Goal: Task Accomplishment & Management: Complete application form

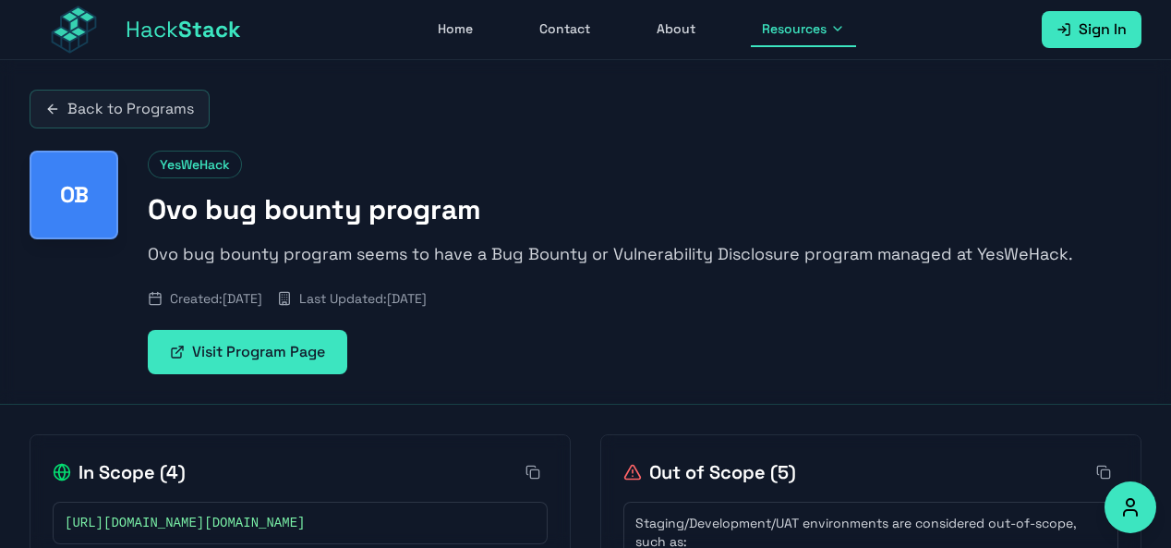
scroll to position [261, 0]
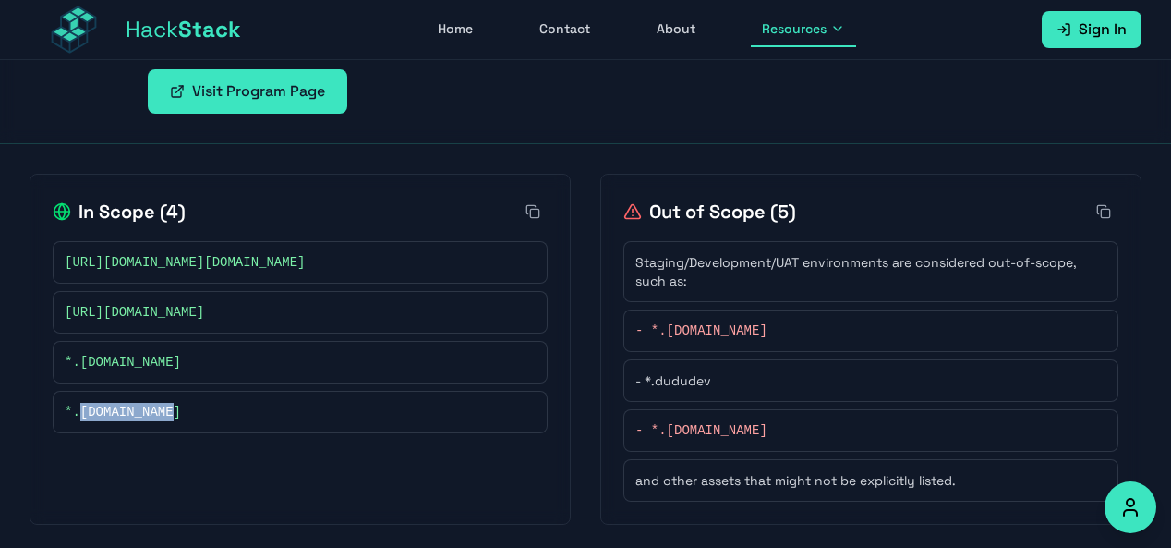
drag, startPoint x: 137, startPoint y: 416, endPoint x: 81, endPoint y: 421, distance: 55.7
click at [81, 421] on div "*.[DOMAIN_NAME]" at bounding box center [300, 412] width 495 height 42
copy span "[DOMAIN_NAME]"
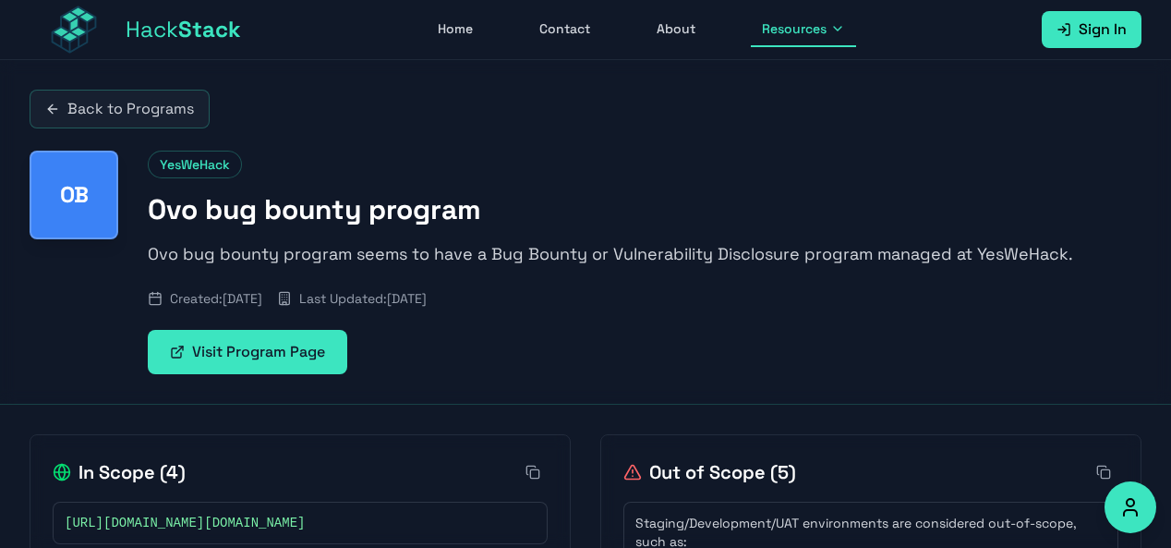
click at [174, 115] on link "Back to Programs" at bounding box center [120, 109] width 180 height 39
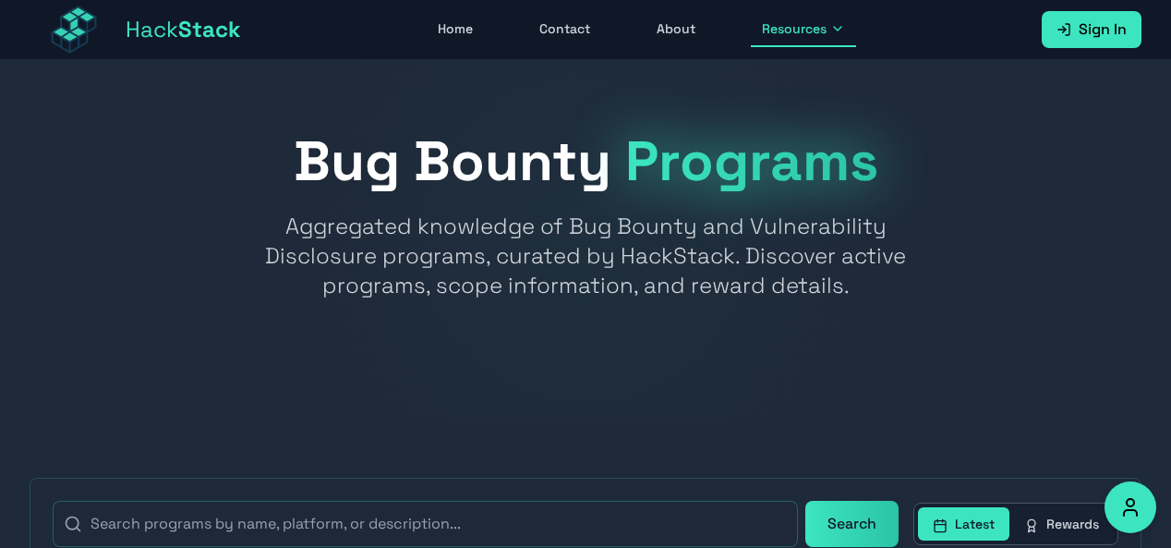
scroll to position [185, 0]
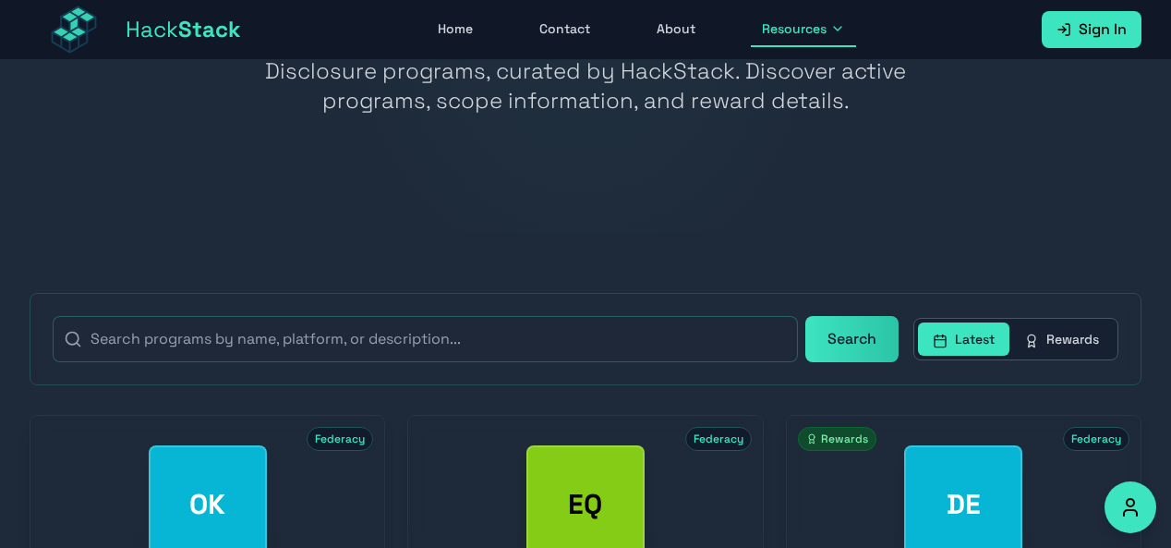
click at [1072, 334] on button "Rewards" at bounding box center [1062, 338] width 104 height 33
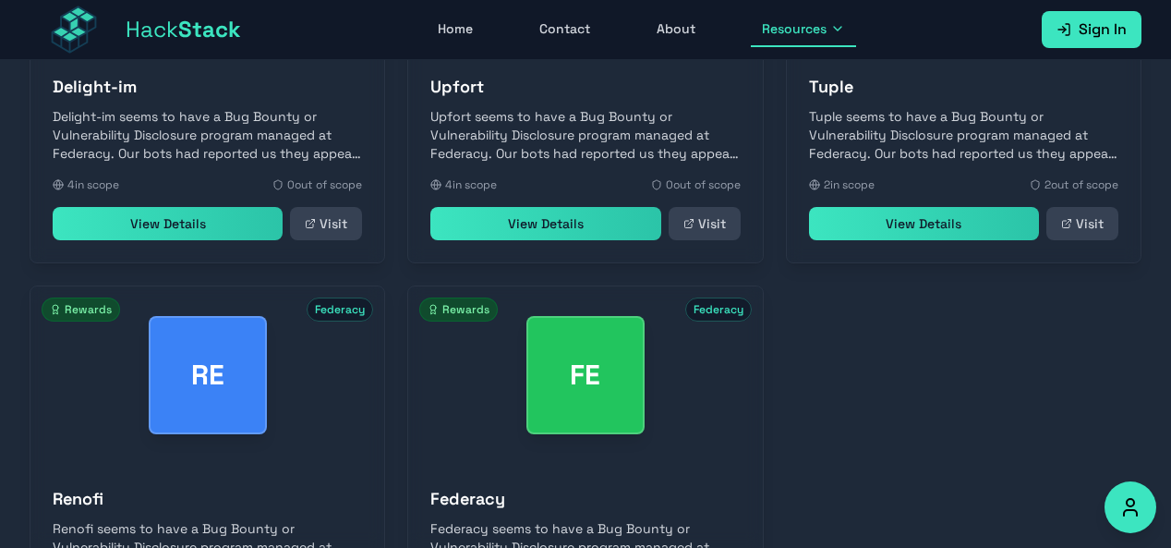
scroll to position [983, 0]
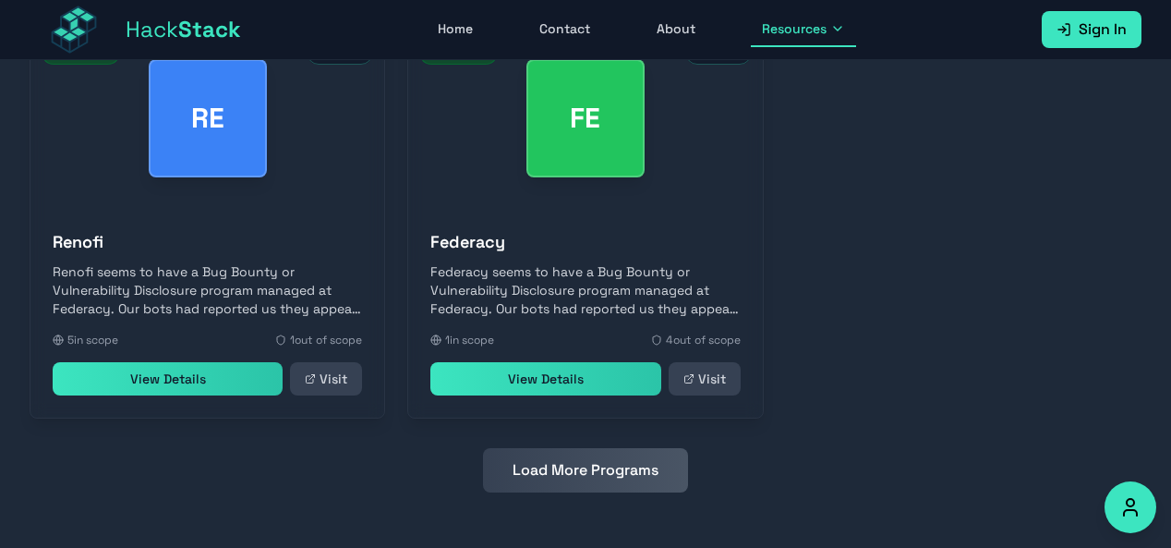
click at [587, 478] on button "Load More Programs" at bounding box center [585, 470] width 205 height 44
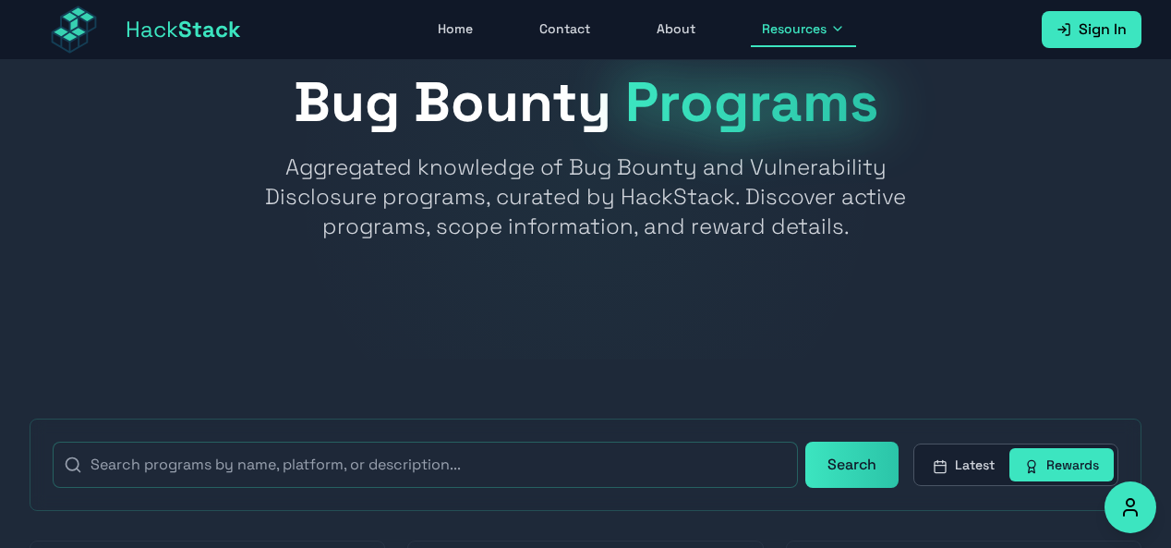
scroll to position [0, 0]
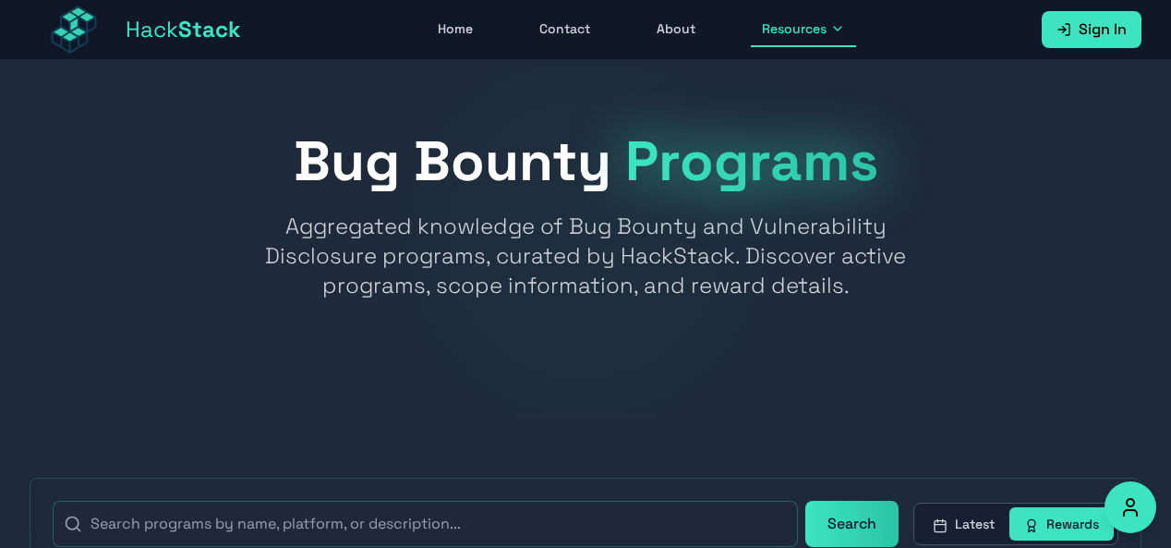
click at [1100, 29] on span "Sign In" at bounding box center [1103, 29] width 48 height 22
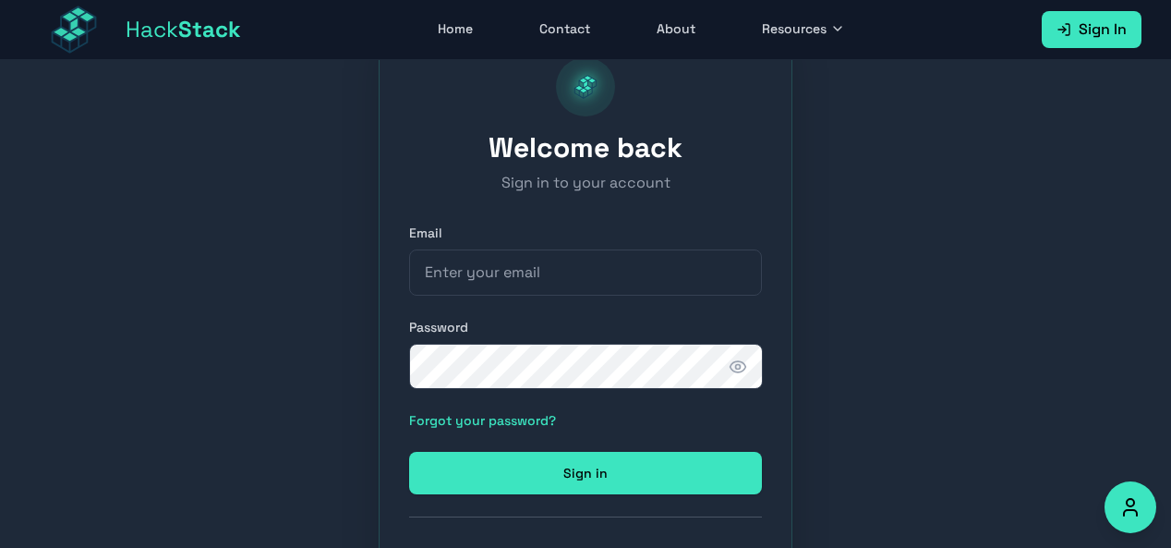
scroll to position [196, 0]
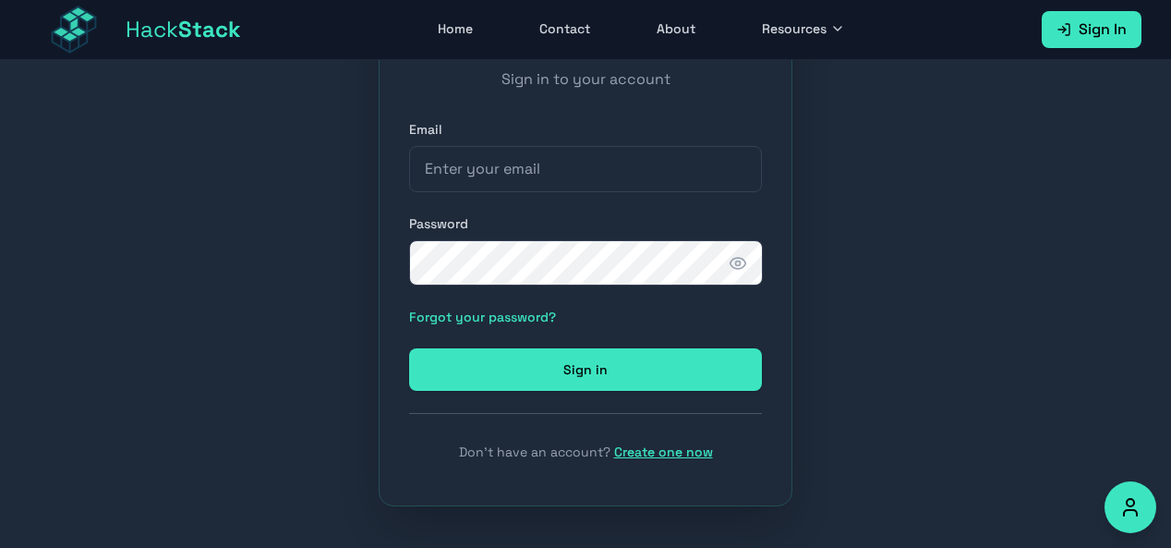
click at [647, 454] on link "Create one now" at bounding box center [663, 451] width 99 height 17
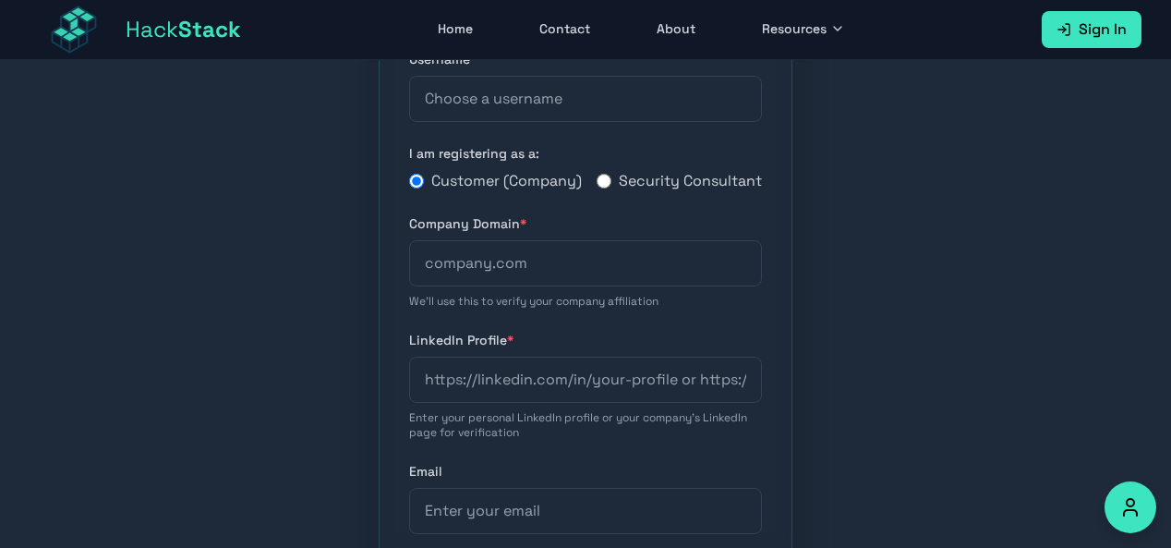
scroll to position [11, 0]
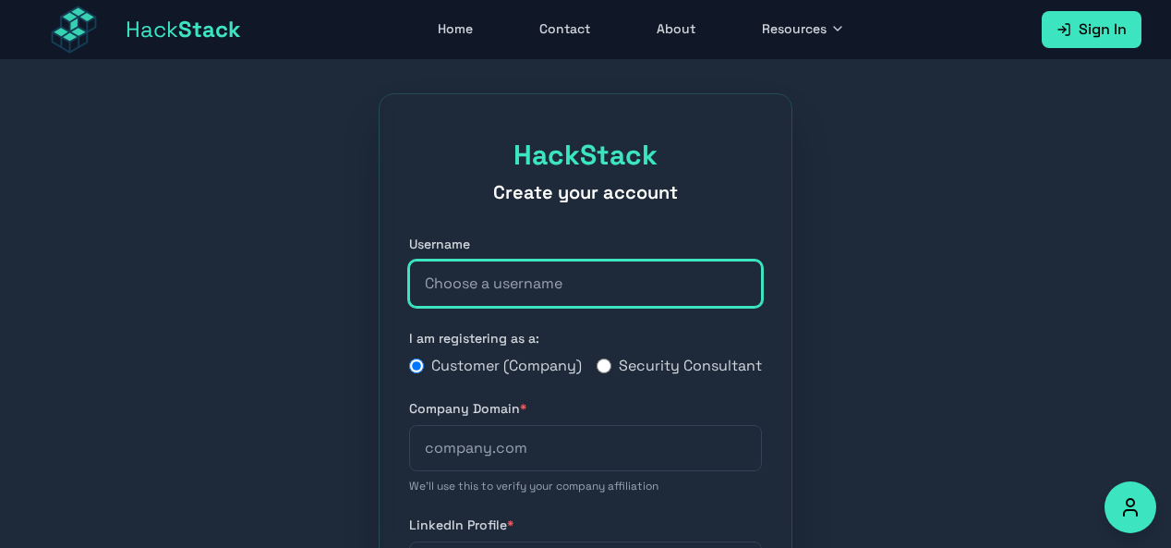
click at [583, 285] on input "text" at bounding box center [585, 284] width 353 height 46
type input "falsenine"
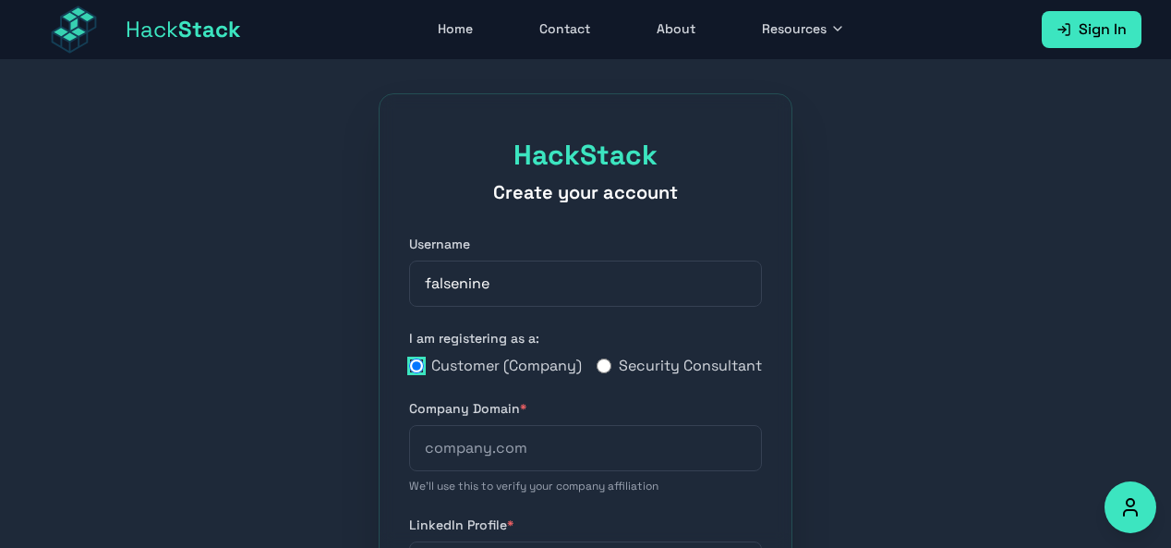
scroll to position [196, 0]
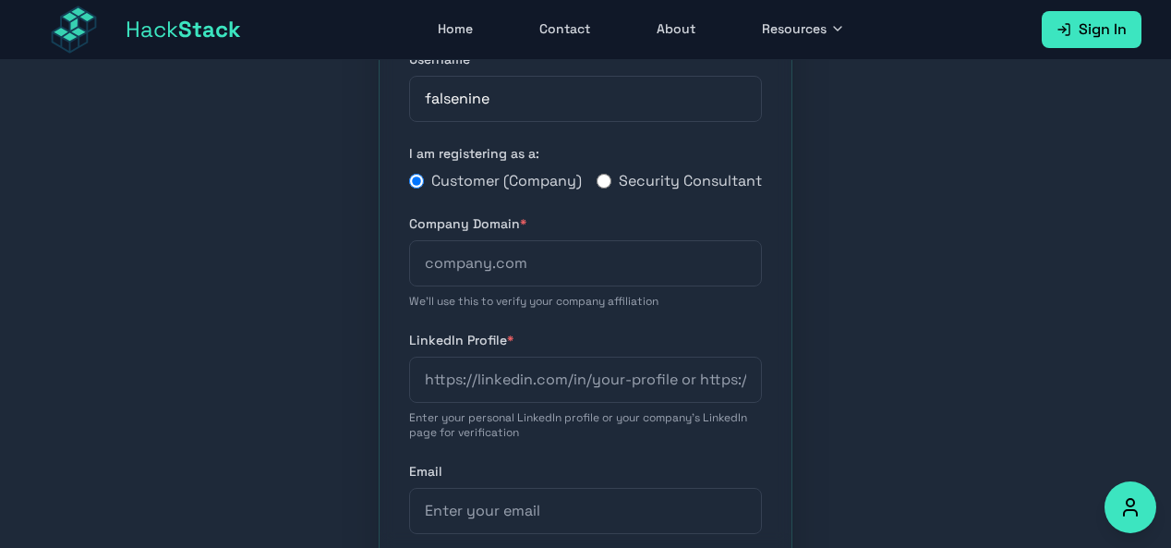
click at [593, 192] on div "Customer (Company) Security Consultant" at bounding box center [585, 181] width 353 height 22
click at [604, 188] on input "Security Consultant" at bounding box center [604, 181] width 15 height 15
radio input "true"
radio input "false"
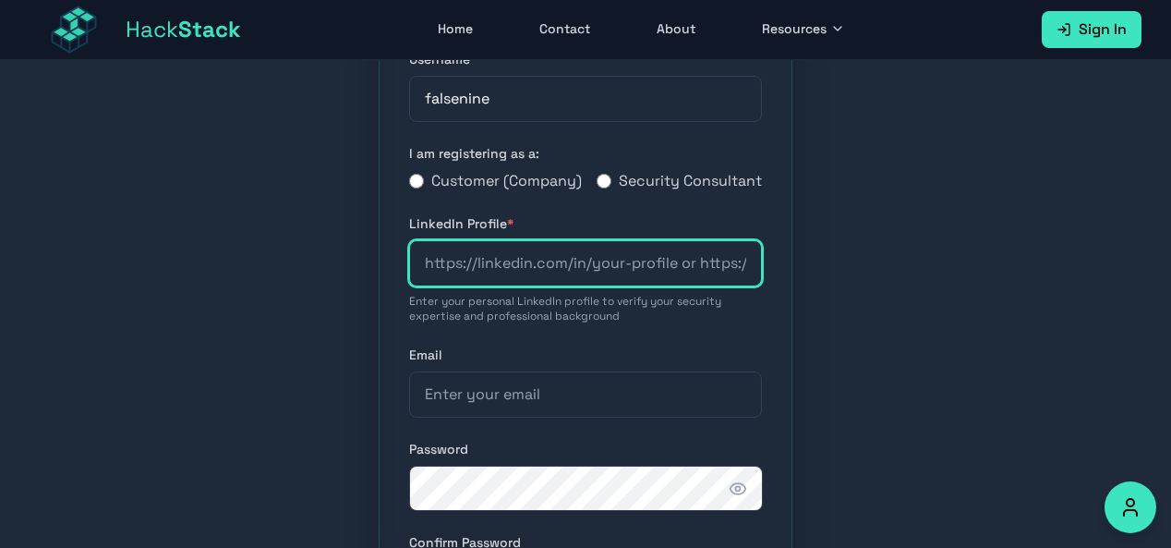
click at [680, 286] on input "url" at bounding box center [585, 263] width 353 height 46
click at [715, 286] on input "url" at bounding box center [585, 263] width 353 height 46
paste input "https://www.linkedin.com/in/riansaputra1105/"
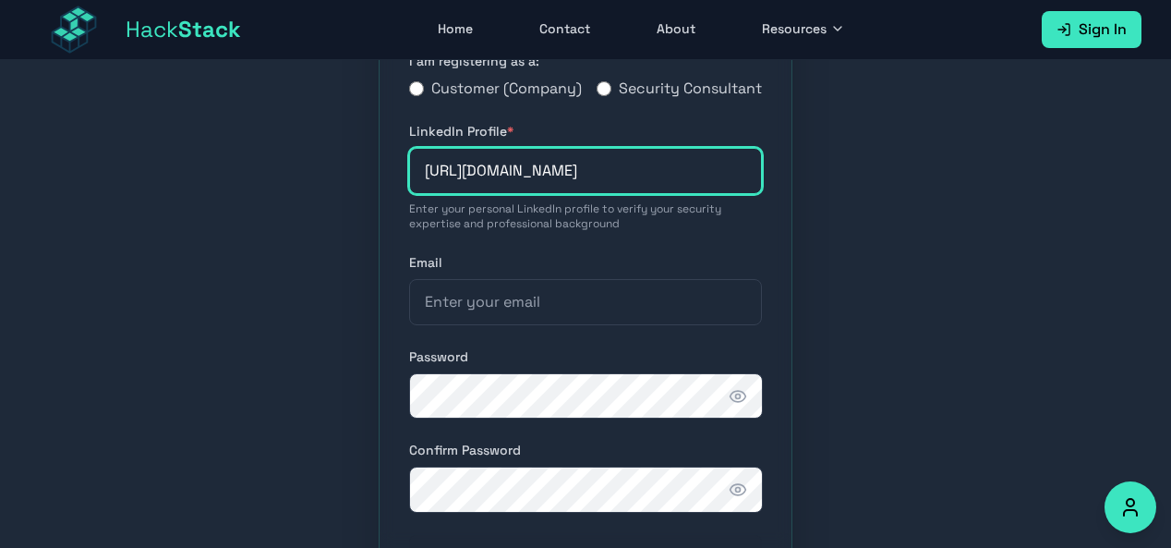
type input "https://www.linkedin.com/in/riansaputra1105/"
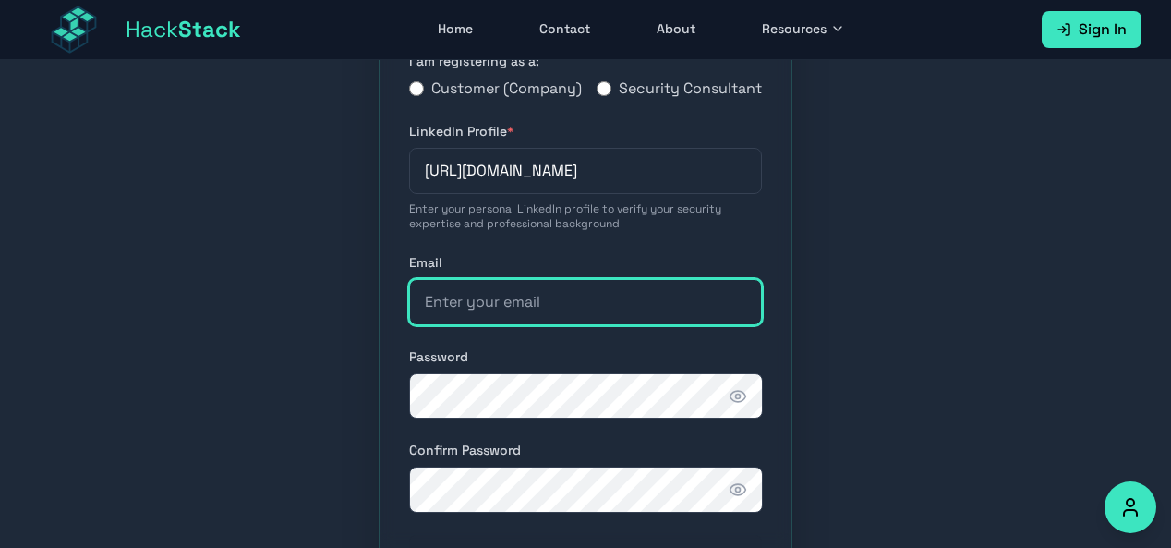
click at [564, 324] on input "email" at bounding box center [585, 302] width 353 height 46
type input "riansaputra1107@gmail.com"
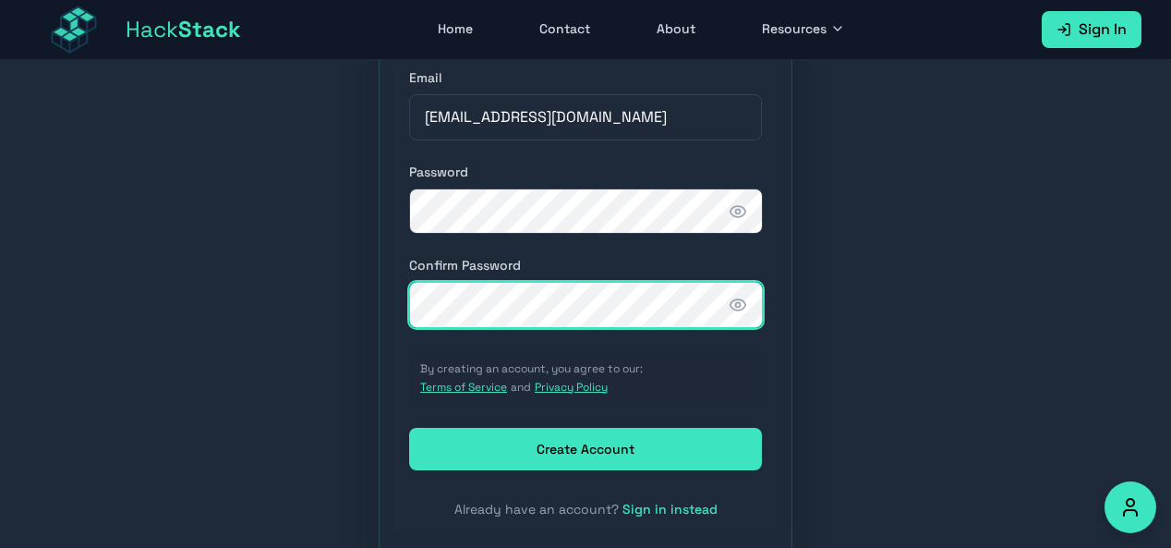
scroll to position [551, 0]
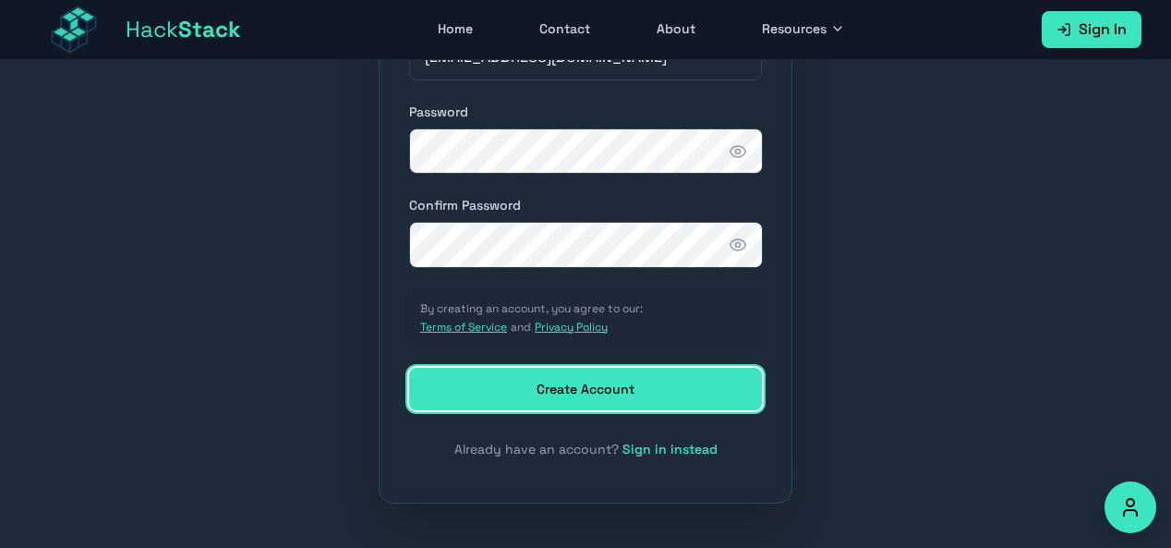
click at [575, 389] on button "Create Account" at bounding box center [585, 389] width 353 height 42
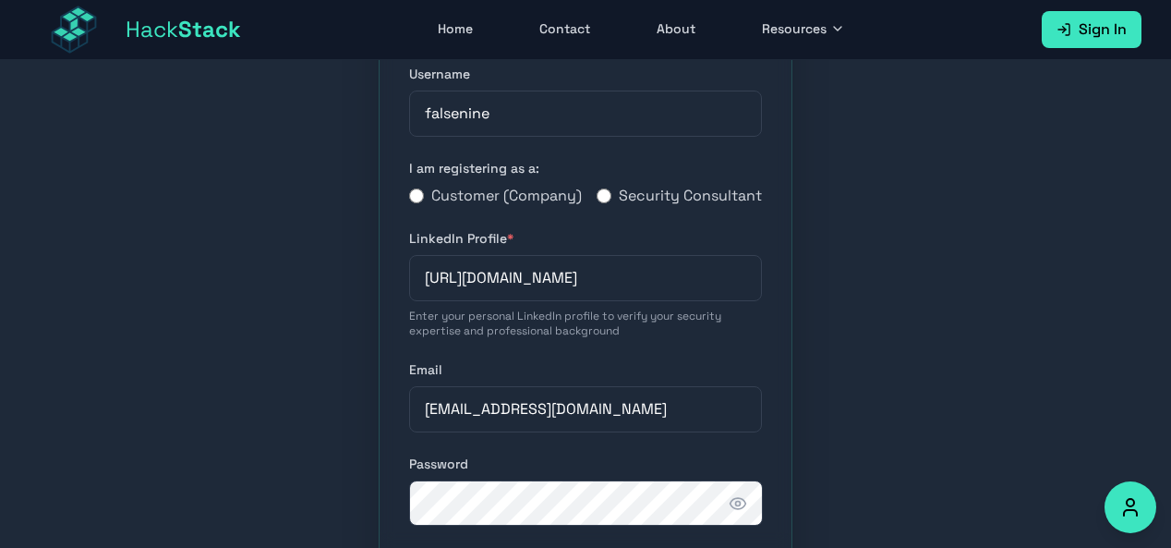
scroll to position [0, 0]
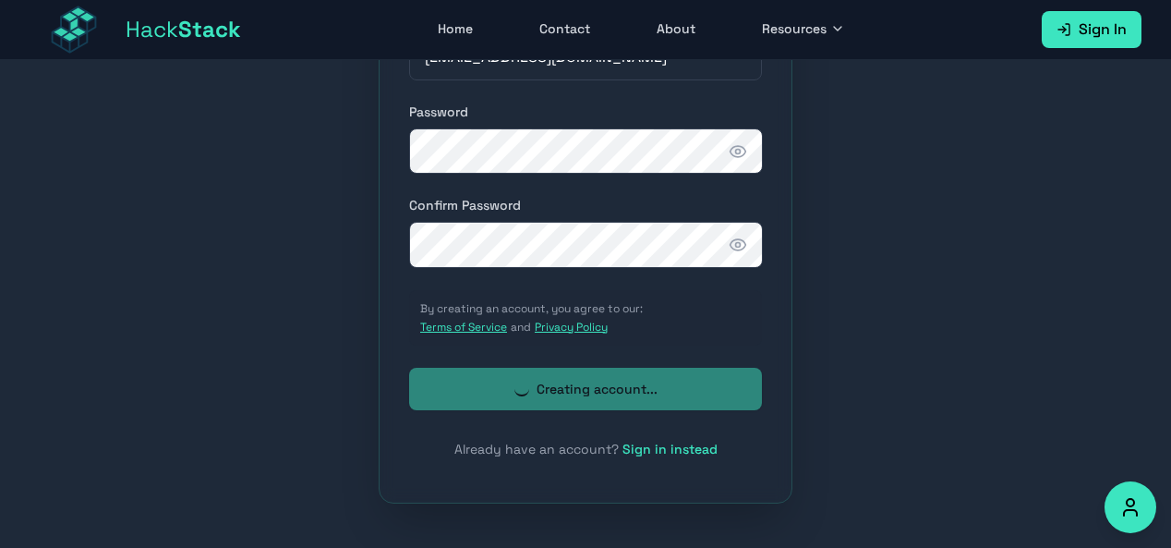
scroll to position [82, 0]
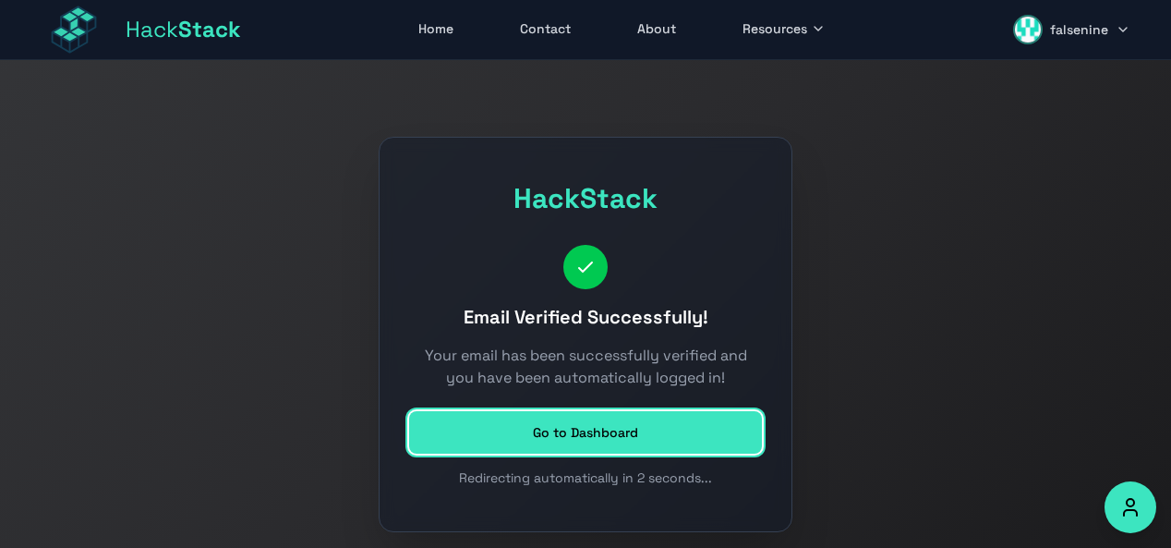
click at [626, 439] on link "Go to Dashboard" at bounding box center [585, 432] width 353 height 42
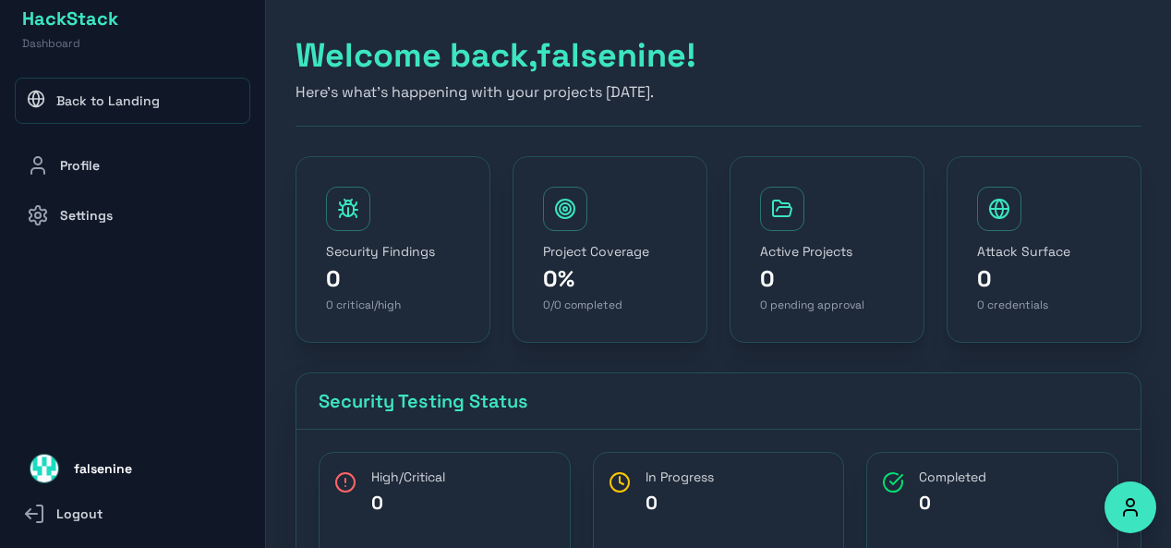
click at [91, 163] on link "Profile" at bounding box center [133, 165] width 236 height 46
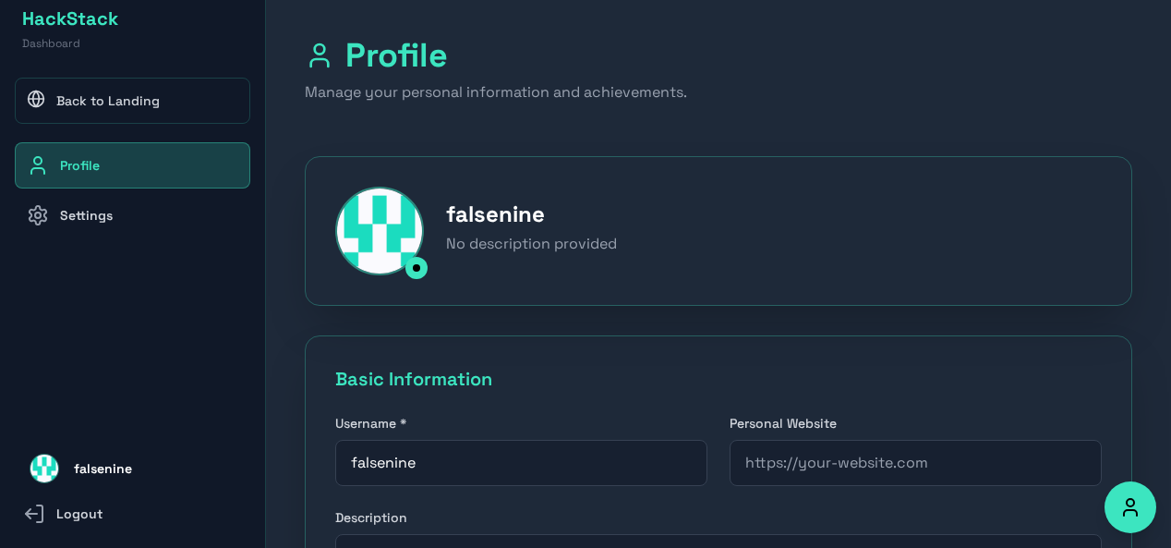
click at [93, 103] on link "Back to Landing" at bounding box center [133, 101] width 236 height 46
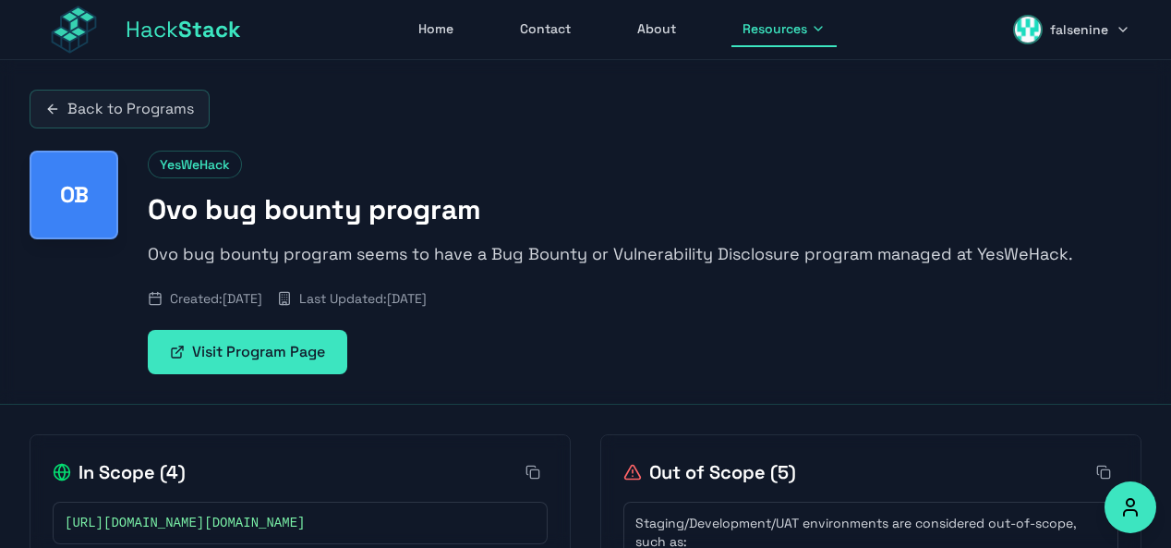
scroll to position [261, 0]
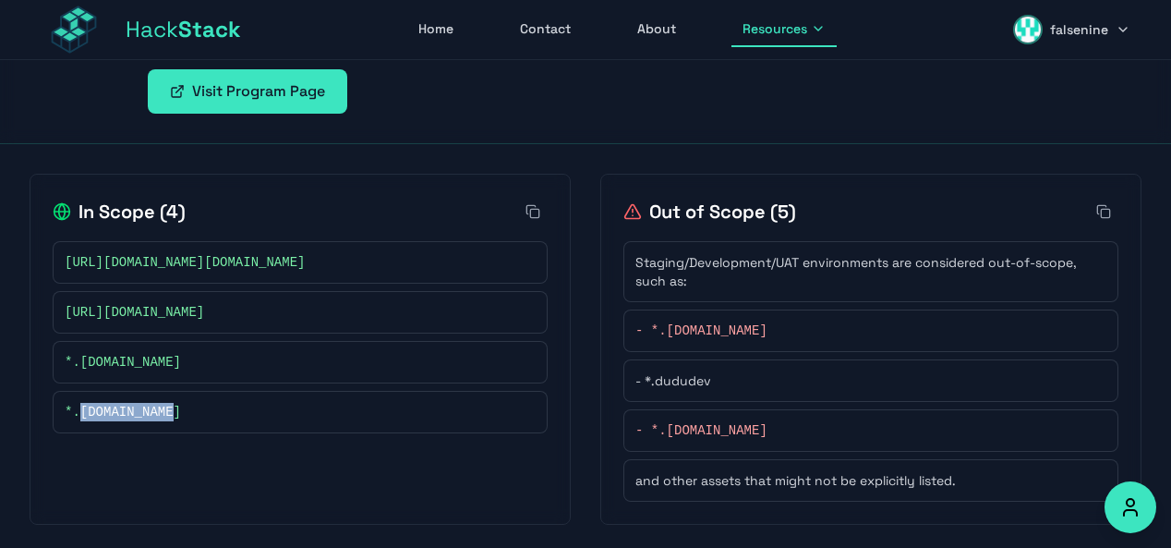
drag, startPoint x: 202, startPoint y: 409, endPoint x: 80, endPoint y: 408, distance: 122.0
click at [80, 408] on div "*.[DOMAIN_NAME]" at bounding box center [300, 412] width 471 height 18
copy span "[DOMAIN_NAME]"
click at [172, 403] on div "*.[DOMAIN_NAME]" at bounding box center [300, 412] width 471 height 18
drag, startPoint x: 168, startPoint y: 409, endPoint x: 79, endPoint y: 410, distance: 88.7
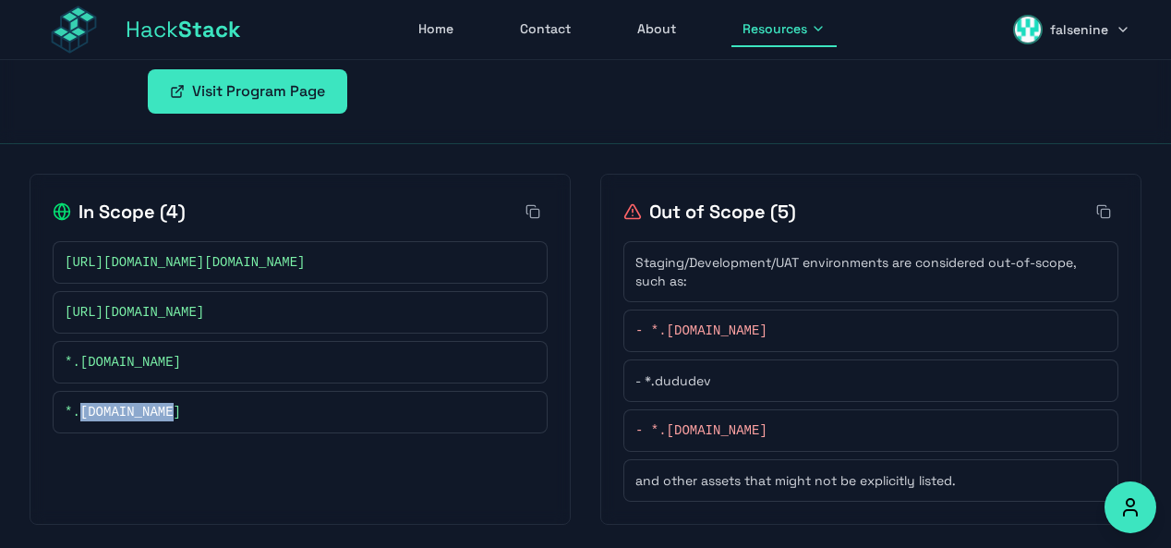
click at [79, 410] on div "*.[DOMAIN_NAME]" at bounding box center [300, 412] width 471 height 18
click at [226, 412] on div "*.[DOMAIN_NAME]" at bounding box center [300, 412] width 471 height 18
drag, startPoint x: 183, startPoint y: 411, endPoint x: 79, endPoint y: 413, distance: 103.5
click at [79, 413] on div "*.[DOMAIN_NAME]" at bounding box center [300, 412] width 471 height 18
copy span "[DOMAIN_NAME]"
